Goal: Information Seeking & Learning: Learn about a topic

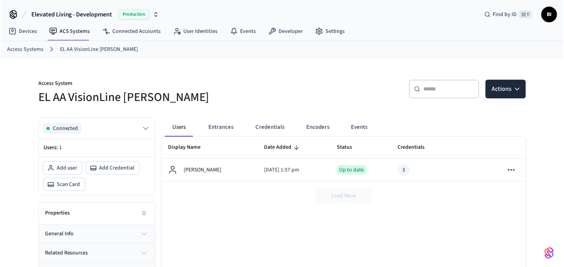
scroll to position [31, 0]
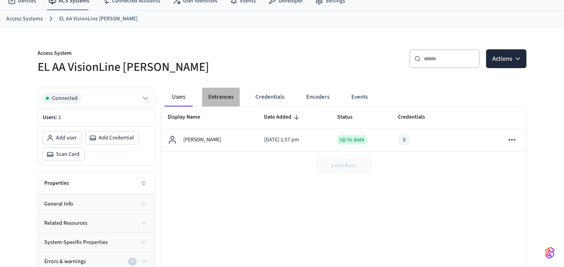
click at [225, 96] on button "Entrances" at bounding box center [221, 97] width 38 height 19
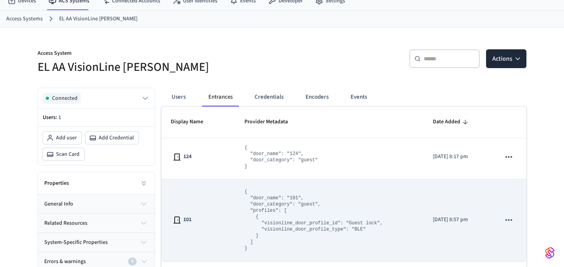
scroll to position [57, 0]
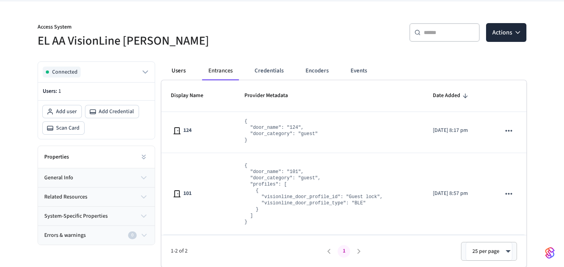
click at [179, 72] on button "Users" at bounding box center [178, 70] width 28 height 19
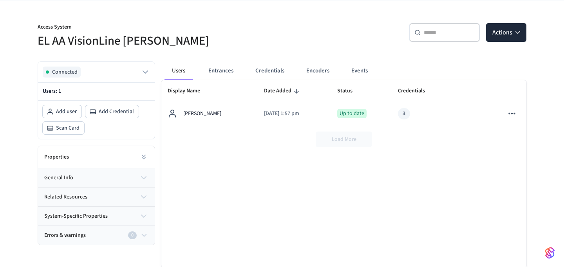
click at [419, 188] on div "Display Name Date Added Status Credentials Errors And Warnings [PERSON_NAME] [D…" at bounding box center [343, 173] width 365 height 187
click at [222, 70] on button "Entrances" at bounding box center [221, 70] width 38 height 19
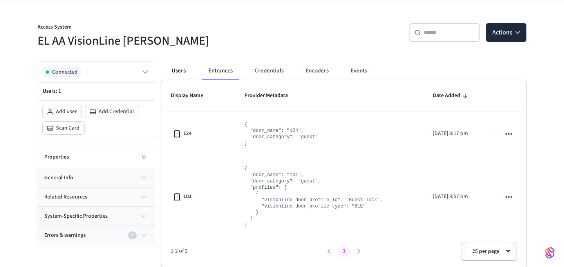
click at [182, 65] on button "Users" at bounding box center [178, 70] width 28 height 19
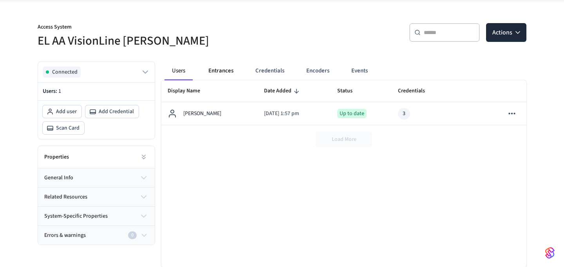
click at [220, 72] on button "Entrances" at bounding box center [221, 70] width 38 height 19
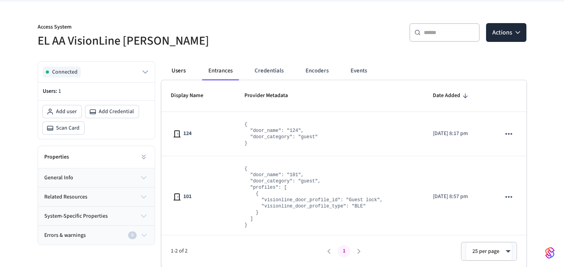
click at [180, 69] on button "Users" at bounding box center [178, 70] width 28 height 19
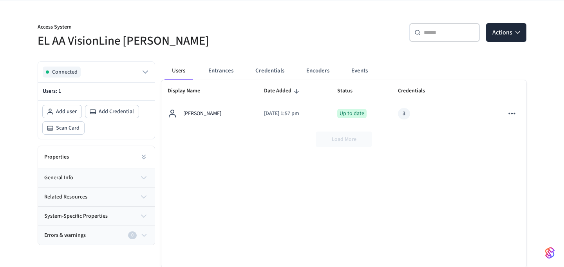
drag, startPoint x: 293, startPoint y: 140, endPoint x: 409, endPoint y: 135, distance: 116.0
click at [408, 135] on div "Load More" at bounding box center [343, 139] width 365 height 28
click at [217, 70] on button "Entrances" at bounding box center [221, 70] width 38 height 19
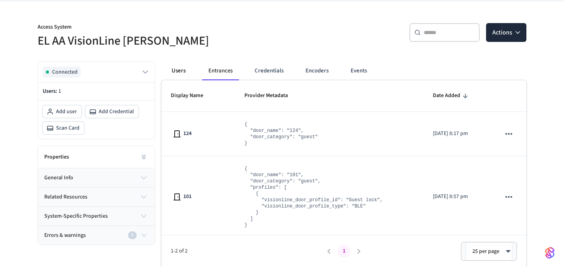
click at [182, 74] on button "Users" at bounding box center [178, 70] width 28 height 19
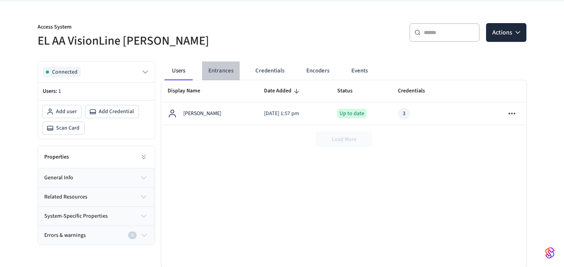
click at [220, 70] on button "Entrances" at bounding box center [221, 70] width 38 height 19
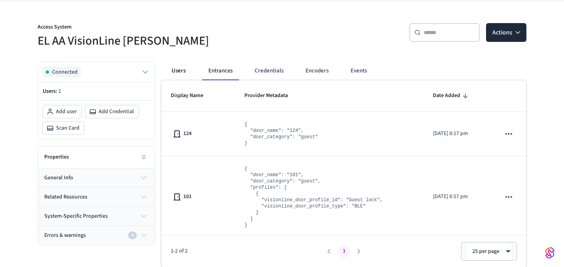
click at [174, 70] on button "Users" at bounding box center [178, 70] width 28 height 19
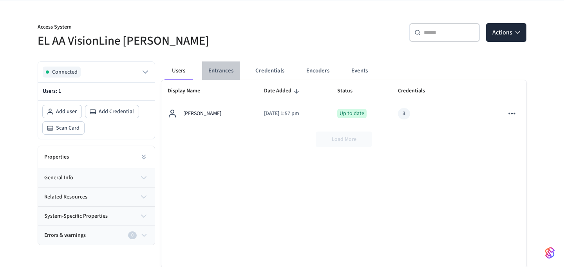
click at [228, 70] on button "Entrances" at bounding box center [221, 70] width 38 height 19
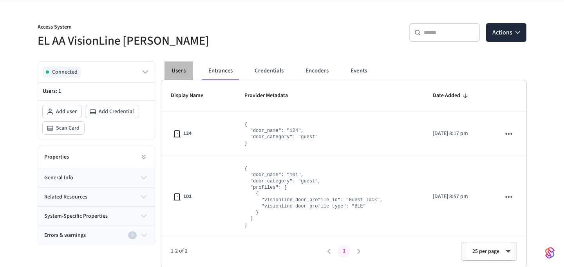
click at [179, 63] on button "Users" at bounding box center [178, 70] width 28 height 19
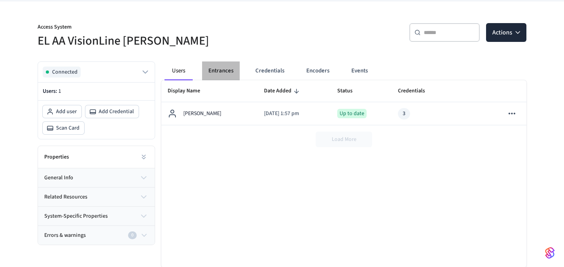
click at [217, 73] on button "Entrances" at bounding box center [221, 70] width 38 height 19
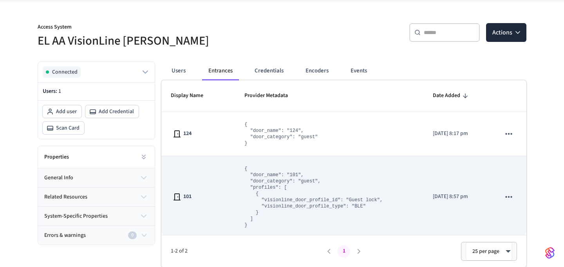
scroll to position [3, 0]
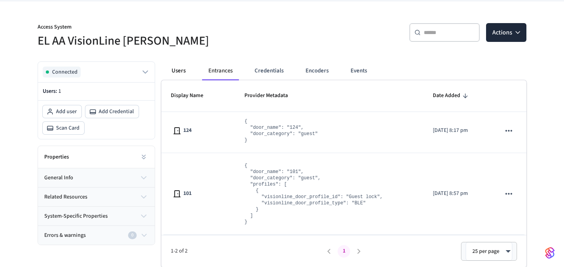
click at [175, 74] on button "Users" at bounding box center [178, 70] width 28 height 19
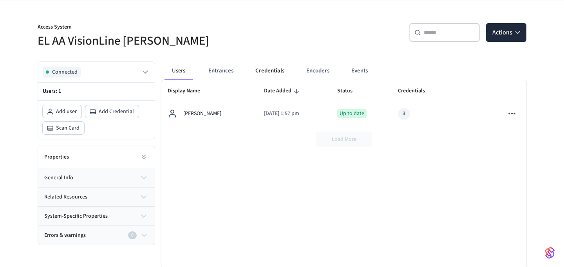
click at [277, 68] on button "Credentials" at bounding box center [270, 70] width 42 height 19
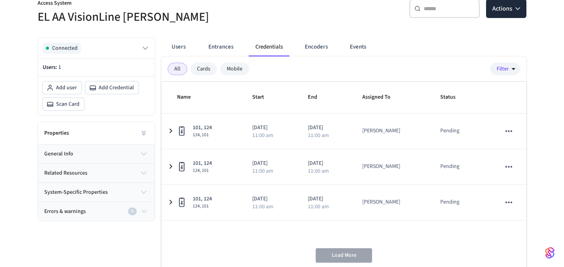
scroll to position [77, 0]
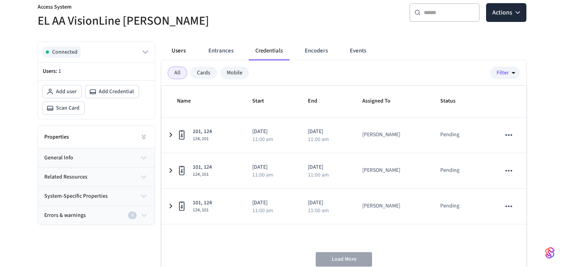
click at [171, 55] on button "Users" at bounding box center [178, 51] width 28 height 19
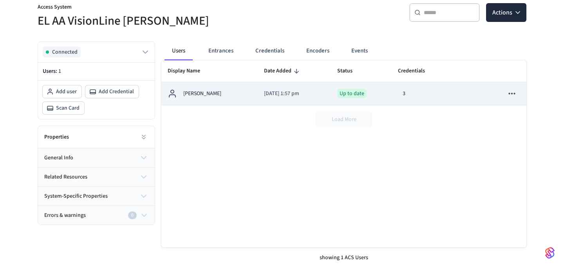
click at [309, 96] on p "[DATE] 1:57 pm" at bounding box center [294, 94] width 60 height 8
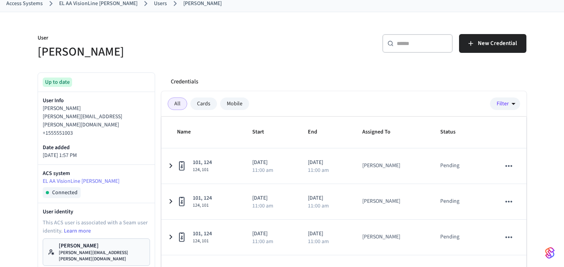
scroll to position [44, 0]
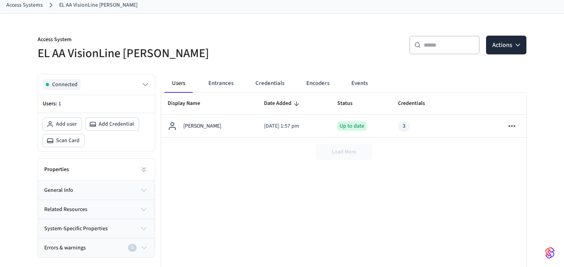
scroll to position [77, 0]
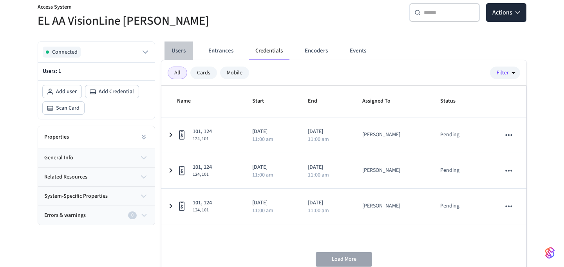
click at [181, 52] on button "Users" at bounding box center [178, 51] width 28 height 19
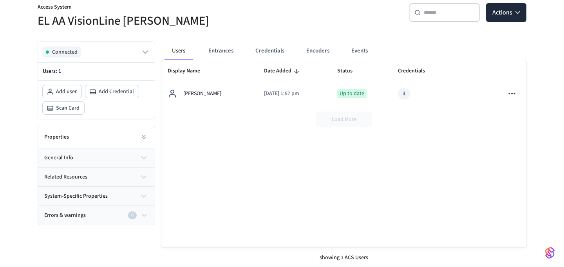
click at [178, 47] on button "Users" at bounding box center [178, 51] width 28 height 19
